Goal: Transaction & Acquisition: Purchase product/service

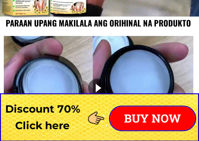
scroll to position [953, 0]
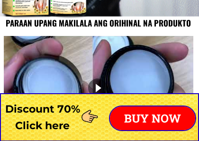
click at [156, 121] on p "BUY NOW" at bounding box center [152, 118] width 85 height 24
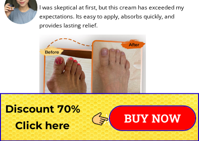
scroll to position [8169, 0]
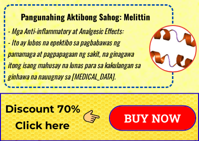
scroll to position [2068, 0]
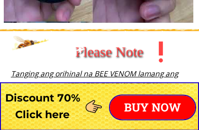
scroll to position [1073, 0]
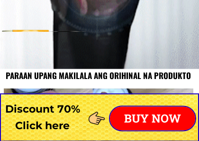
scroll to position [901, 0]
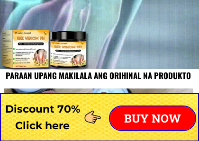
click at [156, 122] on p "BUY NOW" at bounding box center [152, 118] width 85 height 24
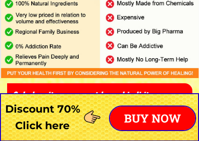
scroll to position [3518, 0]
